Goal: Book appointment/travel/reservation

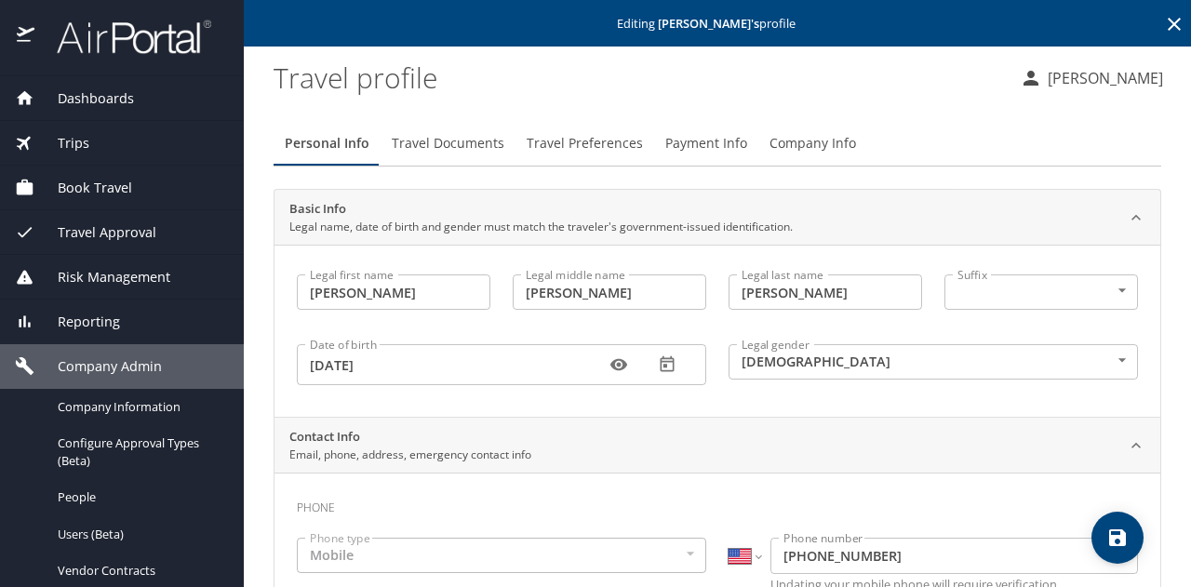
select select "US"
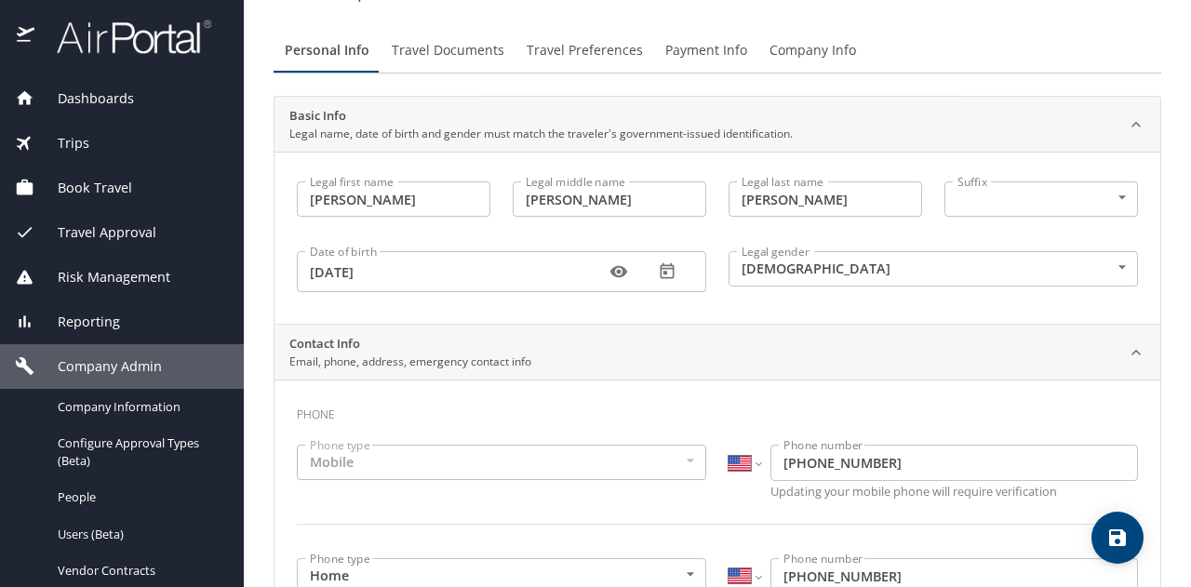
click at [95, 181] on span "Book Travel" at bounding box center [83, 188] width 98 height 20
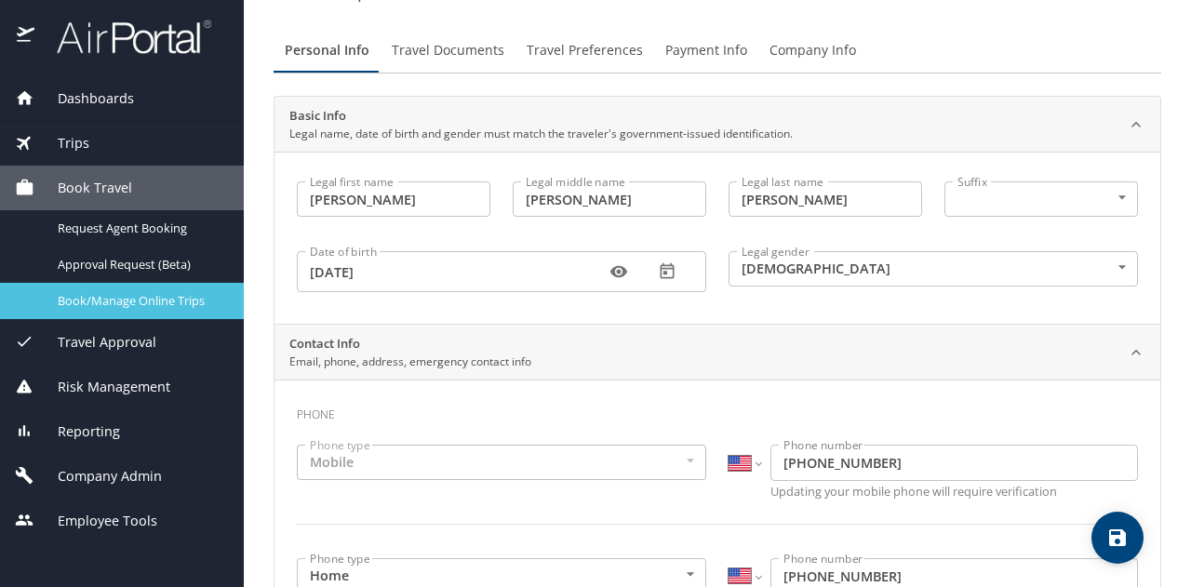
click at [93, 302] on span "Book/Manage Online Trips" at bounding box center [140, 301] width 164 height 18
